Goal: Check status: Check status

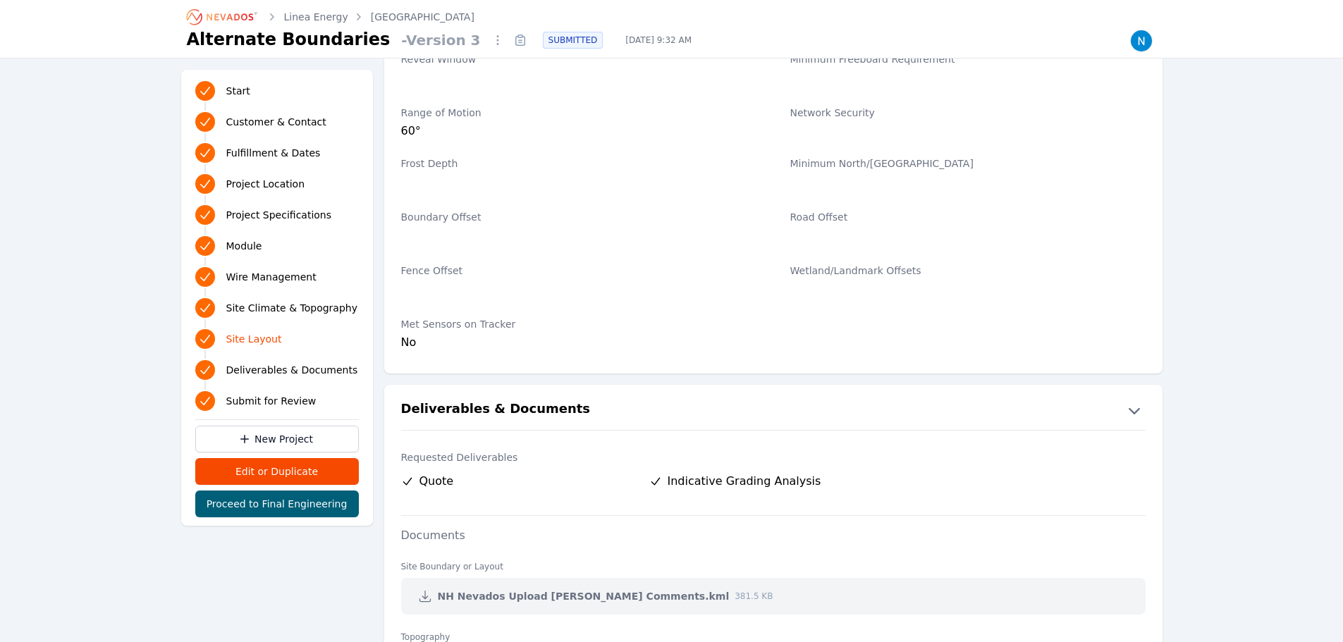
scroll to position [2951, 0]
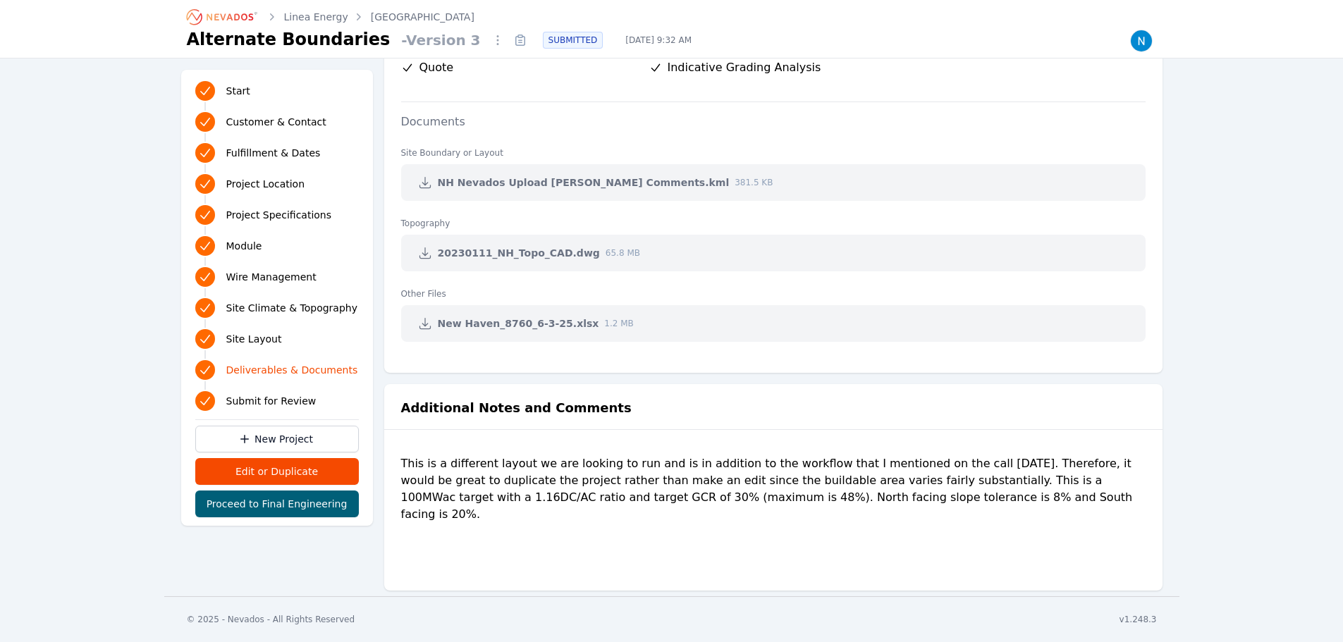
click at [426, 182] on icon at bounding box center [425, 183] width 14 height 14
click at [233, 11] on icon "Breadcrumb" at bounding box center [223, 17] width 78 height 23
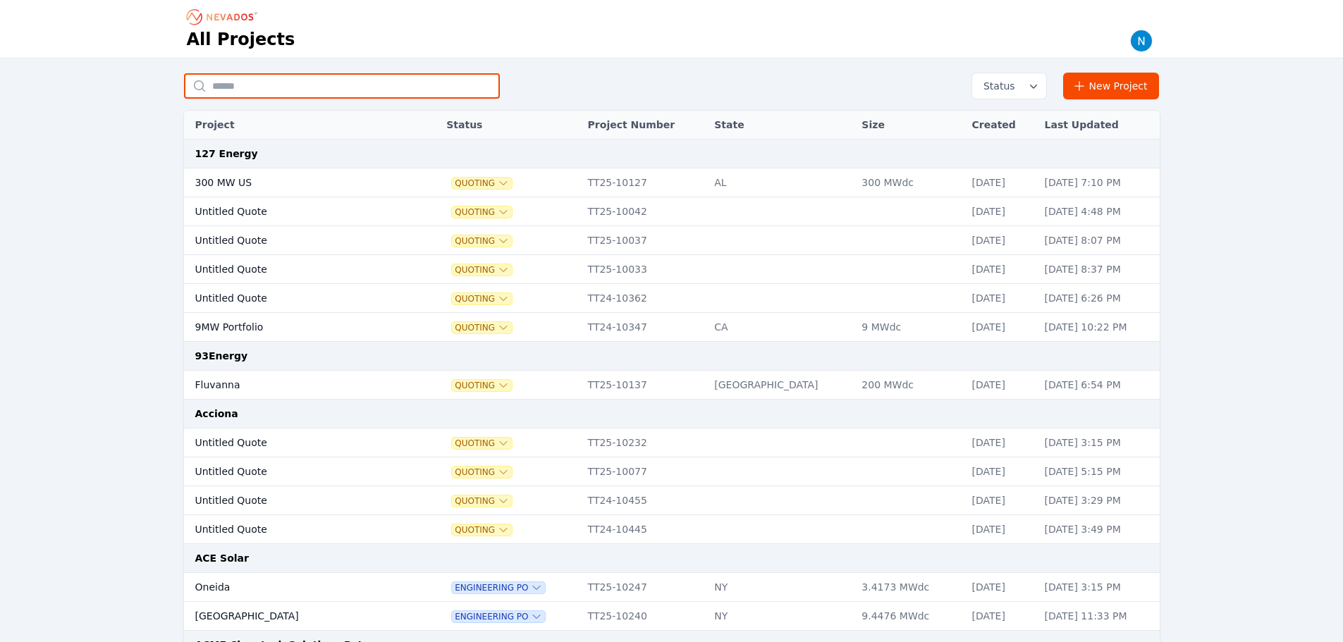
click at [389, 92] on input "text" at bounding box center [342, 85] width 316 height 25
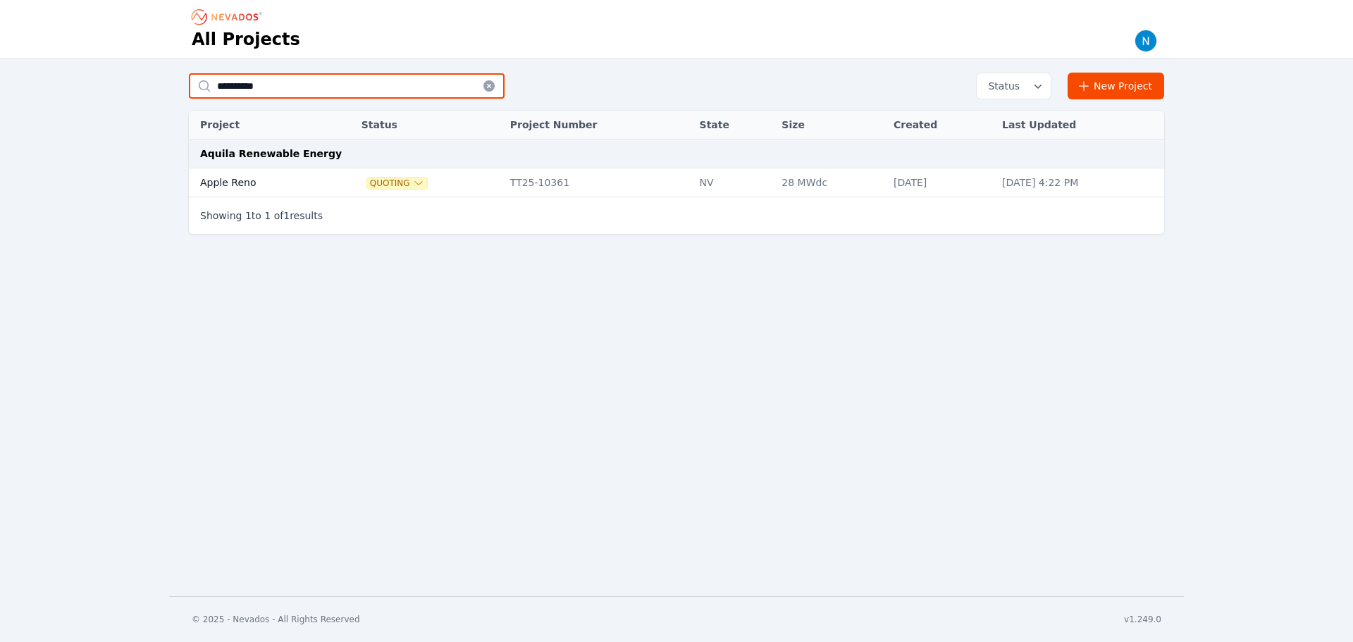
type input "**********"
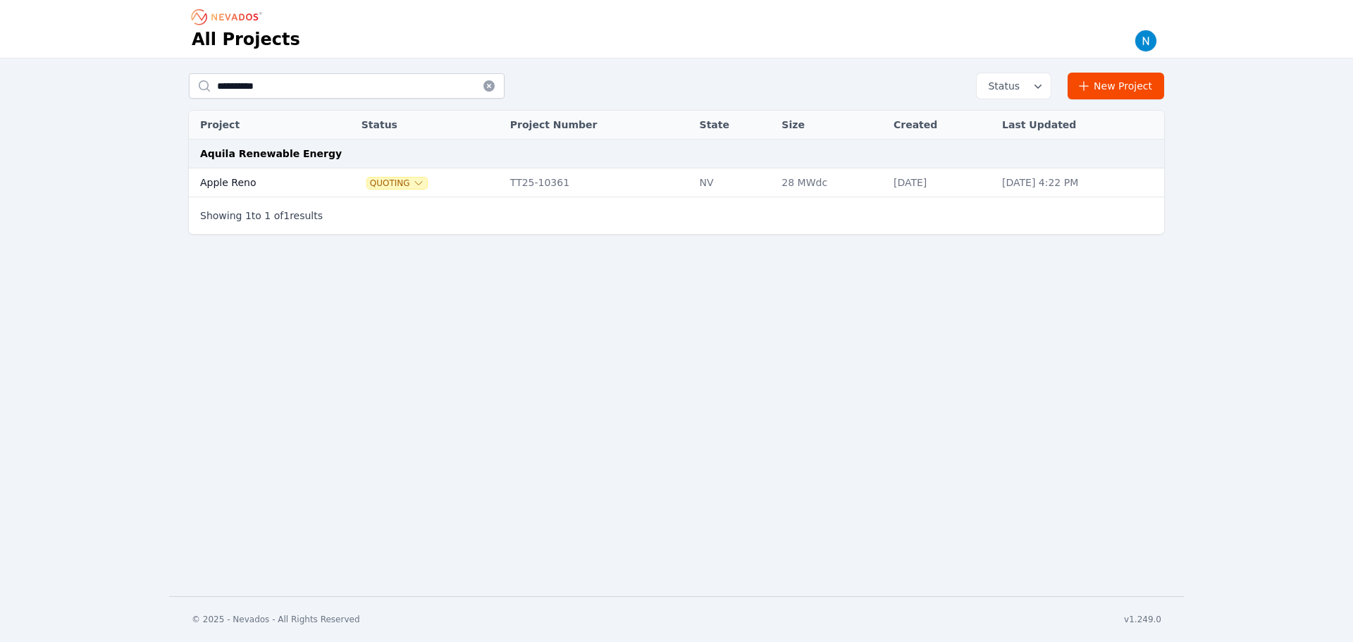
click at [318, 181] on td "Apple Reno" at bounding box center [258, 182] width 139 height 29
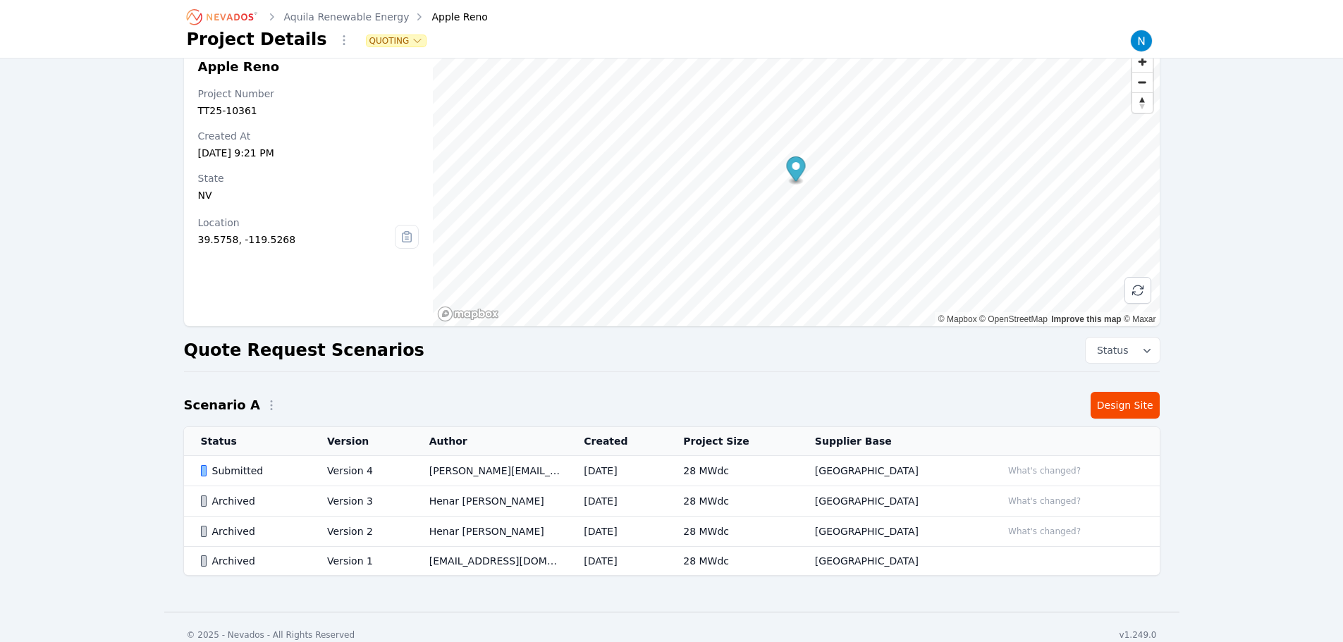
scroll to position [44, 0]
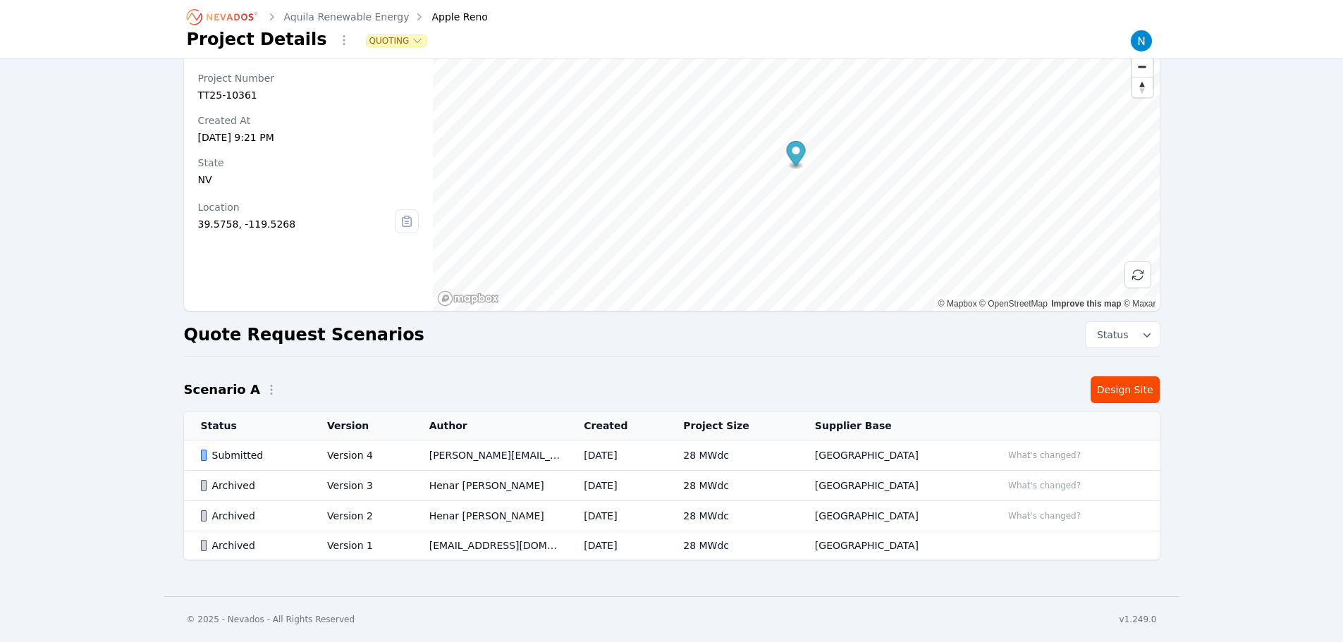
click at [272, 463] on td "Submitted" at bounding box center [247, 456] width 127 height 30
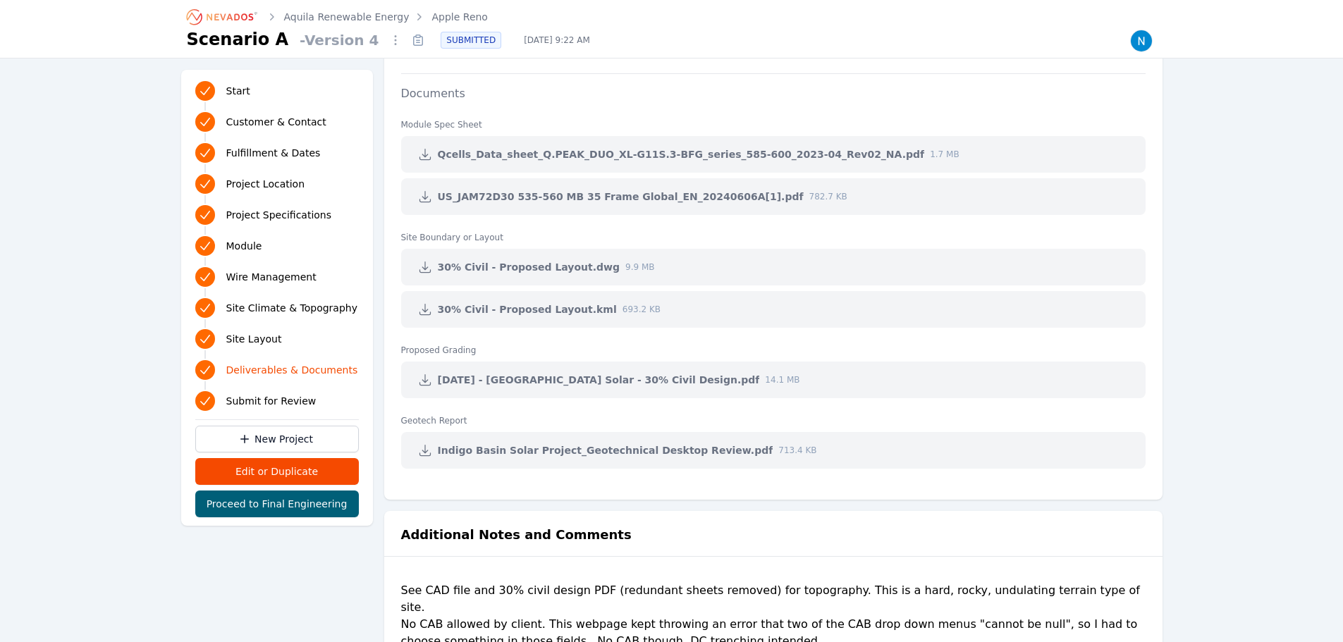
scroll to position [3583, 0]
